Goal: Task Accomplishment & Management: Manage account settings

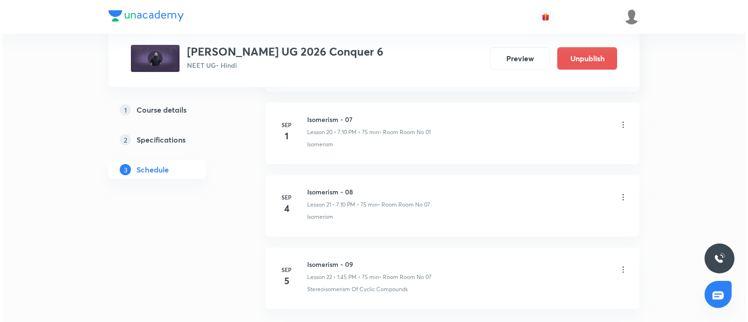
scroll to position [2018, 0]
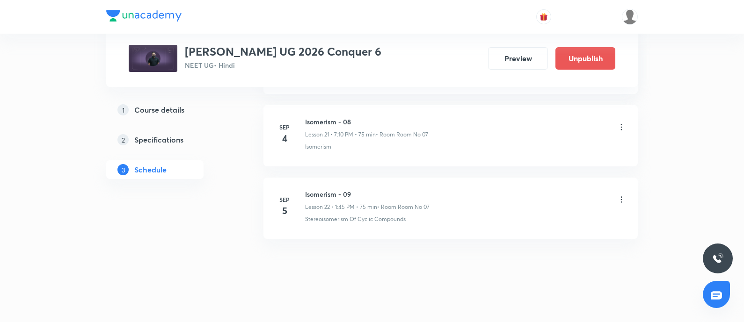
click at [622, 195] on icon at bounding box center [620, 199] width 9 height 9
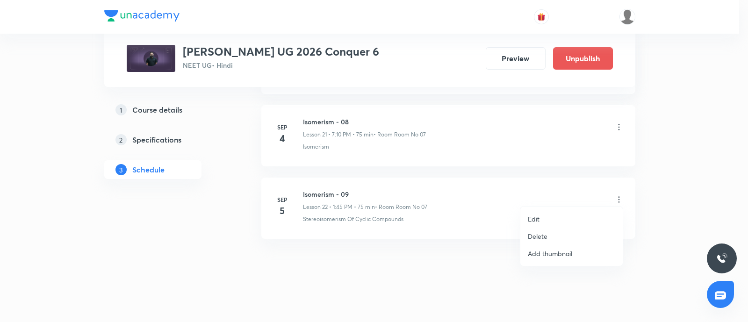
click at [544, 211] on li "Edit" at bounding box center [572, 218] width 102 height 17
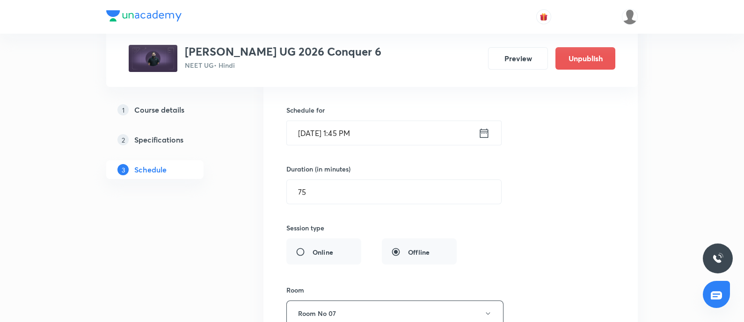
scroll to position [1739, 0]
click at [382, 129] on input "Sep 5, 2025, 1:45 PM" at bounding box center [382, 134] width 191 height 24
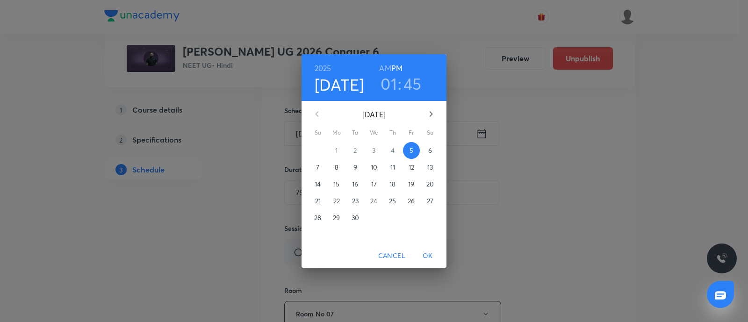
click at [393, 86] on h3 "01" at bounding box center [389, 84] width 16 height 20
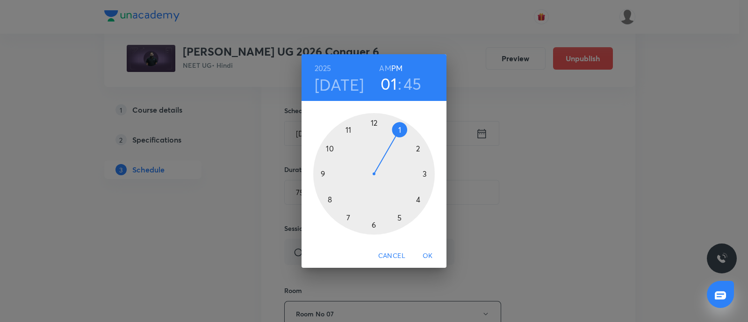
click at [419, 147] on div at bounding box center [374, 174] width 122 height 122
click at [425, 174] on div at bounding box center [374, 174] width 122 height 122
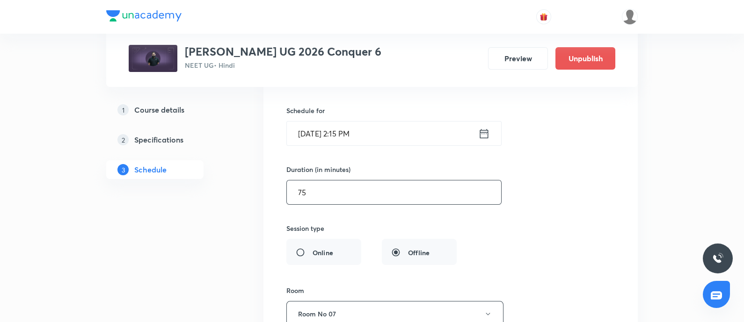
click at [331, 188] on input "75" at bounding box center [394, 193] width 214 height 24
type input "7"
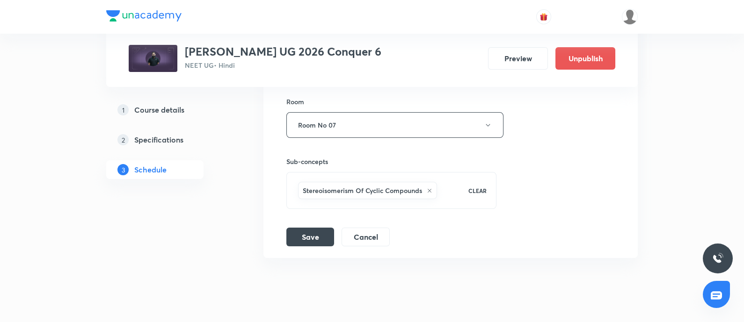
scroll to position [1948, 0]
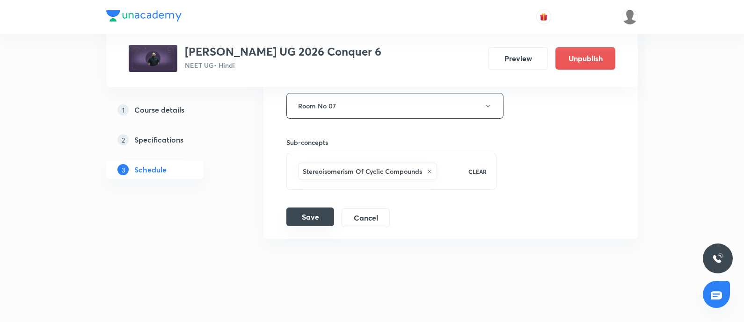
type input "45"
click at [316, 208] on button "Save" at bounding box center [310, 217] width 48 height 19
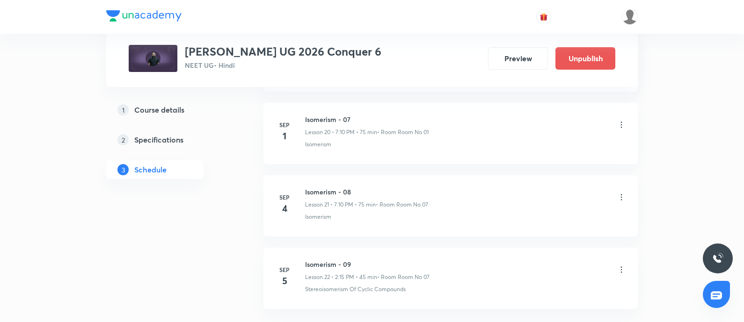
scroll to position [2018, 0]
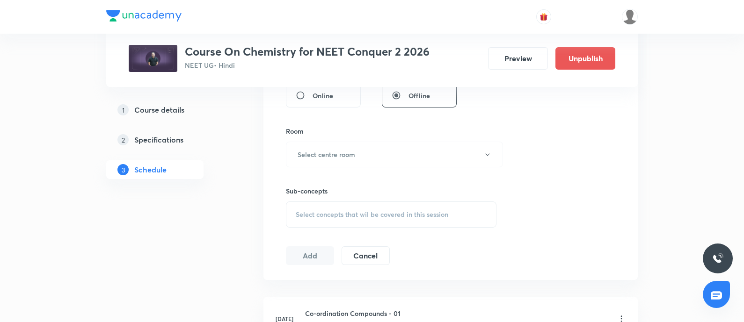
scroll to position [322, 0]
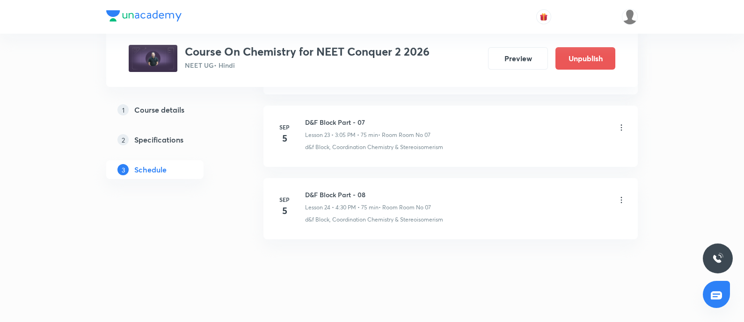
click at [624, 196] on icon at bounding box center [620, 200] width 9 height 9
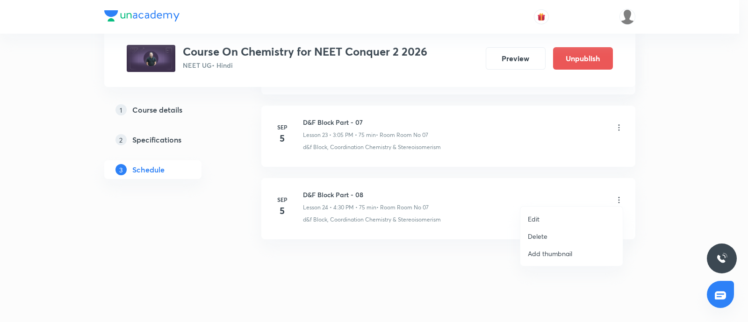
click at [541, 220] on li "Edit" at bounding box center [572, 218] width 102 height 17
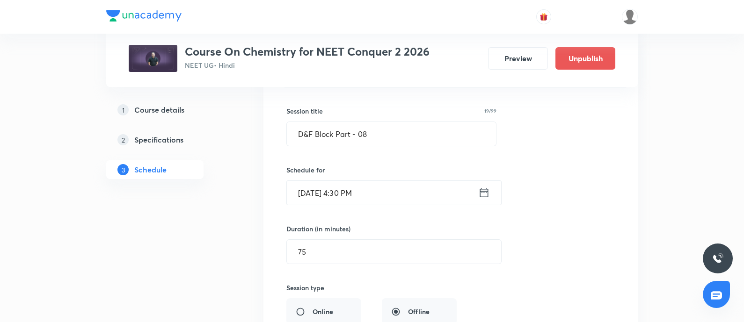
scroll to position [1826, 0]
click at [311, 247] on input "75" at bounding box center [394, 251] width 214 height 24
type input "7"
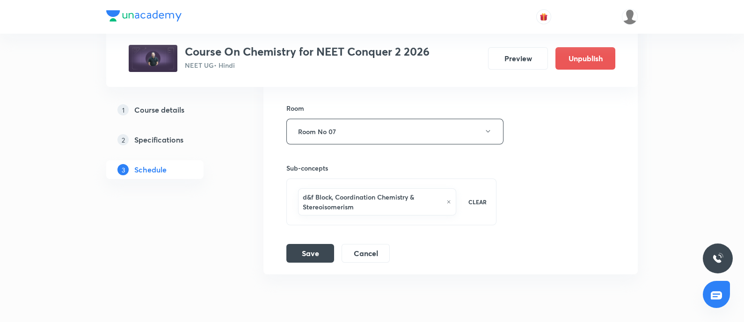
scroll to position [2068, 0]
type input "60"
click at [310, 249] on button "Save" at bounding box center [310, 252] width 48 height 19
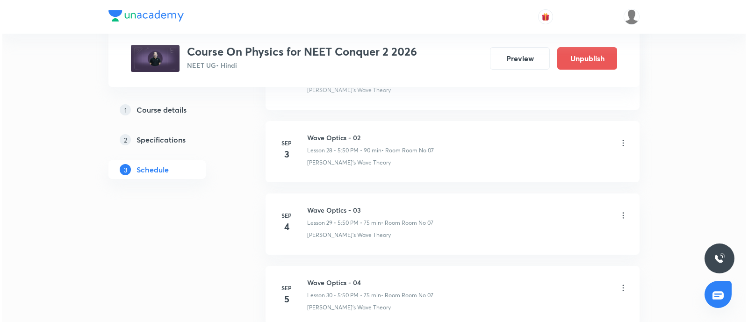
scroll to position [2596, 0]
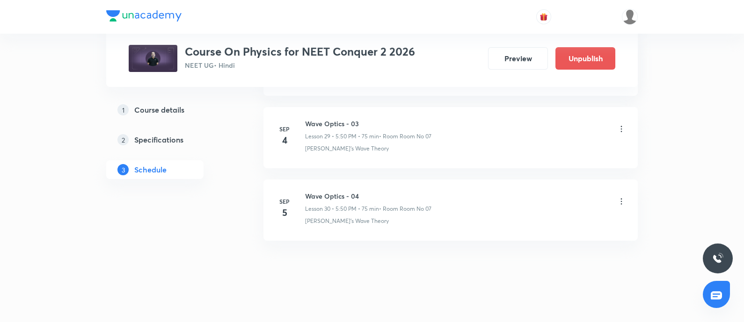
click at [621, 197] on icon at bounding box center [620, 201] width 9 height 9
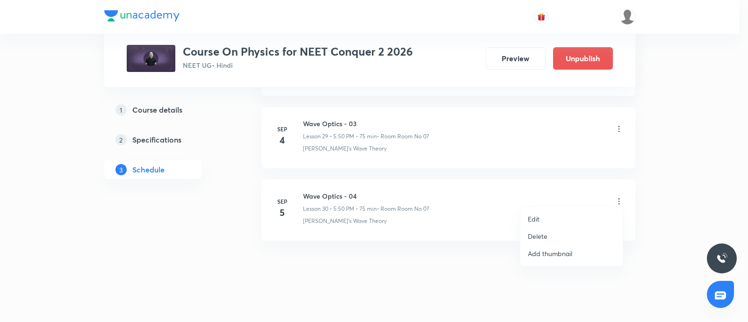
click at [549, 215] on li "Edit" at bounding box center [572, 218] width 102 height 17
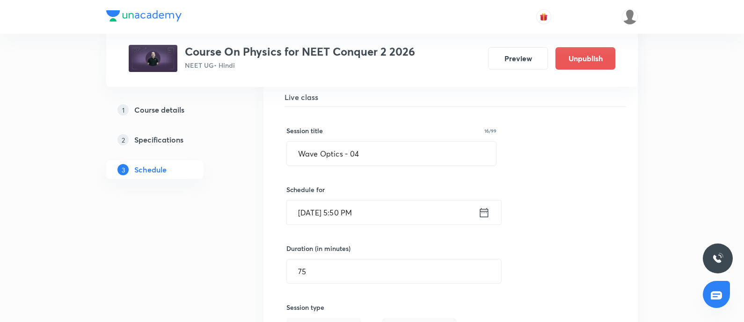
scroll to position [2227, 0]
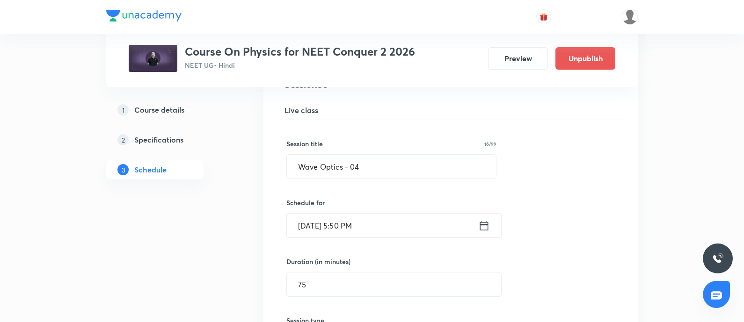
click at [391, 214] on input "Sep 5, 2025, 5:50 PM" at bounding box center [382, 226] width 191 height 24
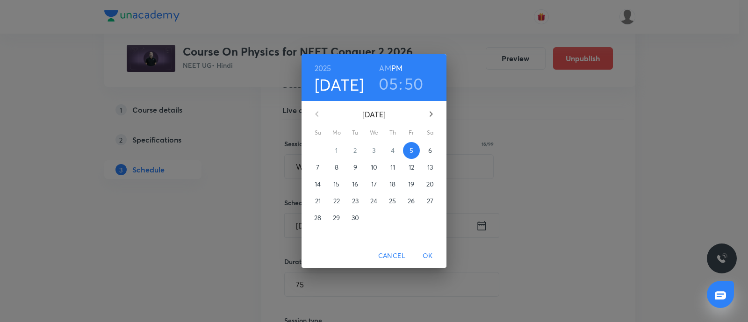
click at [395, 85] on h3 "05" at bounding box center [388, 84] width 19 height 20
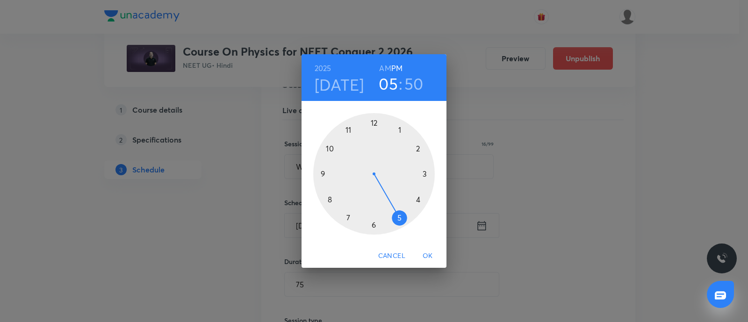
click at [399, 219] on div at bounding box center [374, 174] width 122 height 122
click at [348, 218] on div at bounding box center [374, 174] width 122 height 122
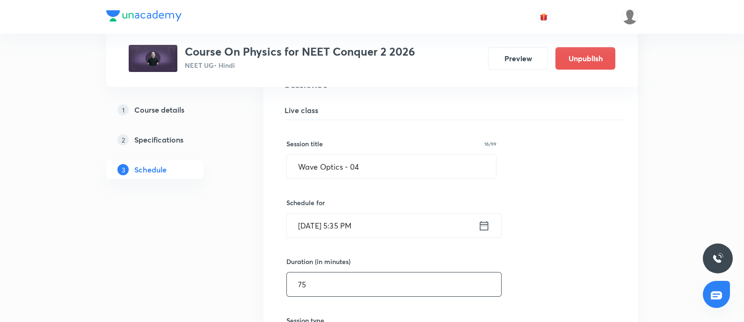
click at [314, 276] on input "75" at bounding box center [394, 285] width 214 height 24
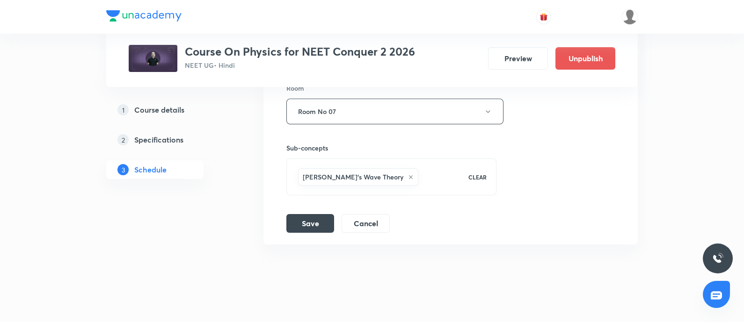
scroll to position [2526, 0]
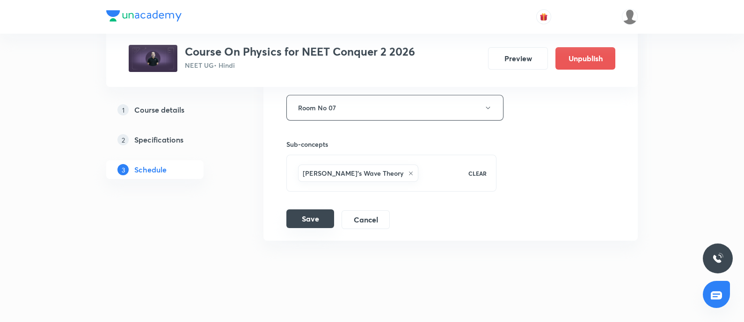
type input "90"
click at [309, 213] on button "Save" at bounding box center [310, 219] width 48 height 19
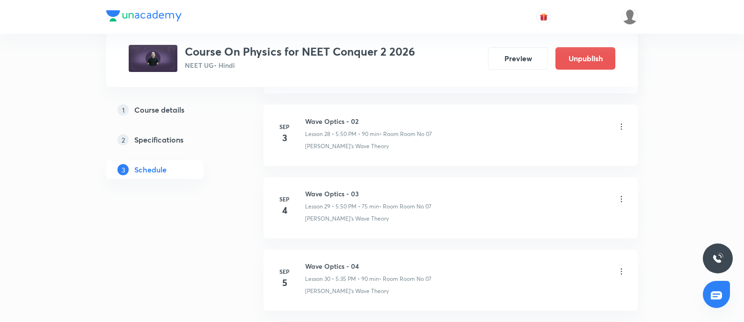
scroll to position [2596, 0]
